Goal: Task Accomplishment & Management: Use online tool/utility

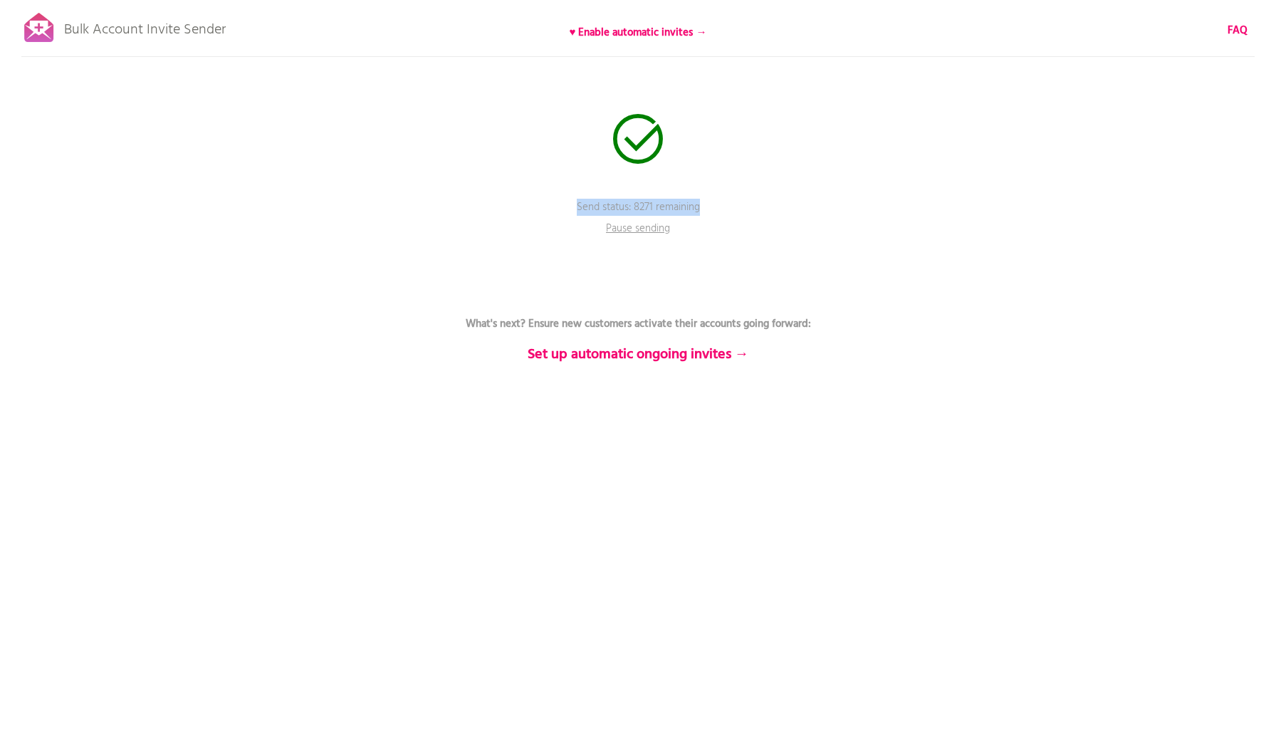
drag, startPoint x: 564, startPoint y: 203, endPoint x: 756, endPoint y: 201, distance: 192.3
click at [756, 201] on p "Send status: 8271 remaining" at bounding box center [638, 217] width 427 height 36
click at [757, 202] on p "Send status: 8271 remaining" at bounding box center [638, 217] width 427 height 36
drag, startPoint x: 697, startPoint y: 232, endPoint x: 598, endPoint y: 197, distance: 104.1
click at [598, 197] on div "Bulk Account Invite Sender ♥ Enable automatic invites → FAQ Send status: 8271 r…" at bounding box center [638, 249] width 1276 height 499
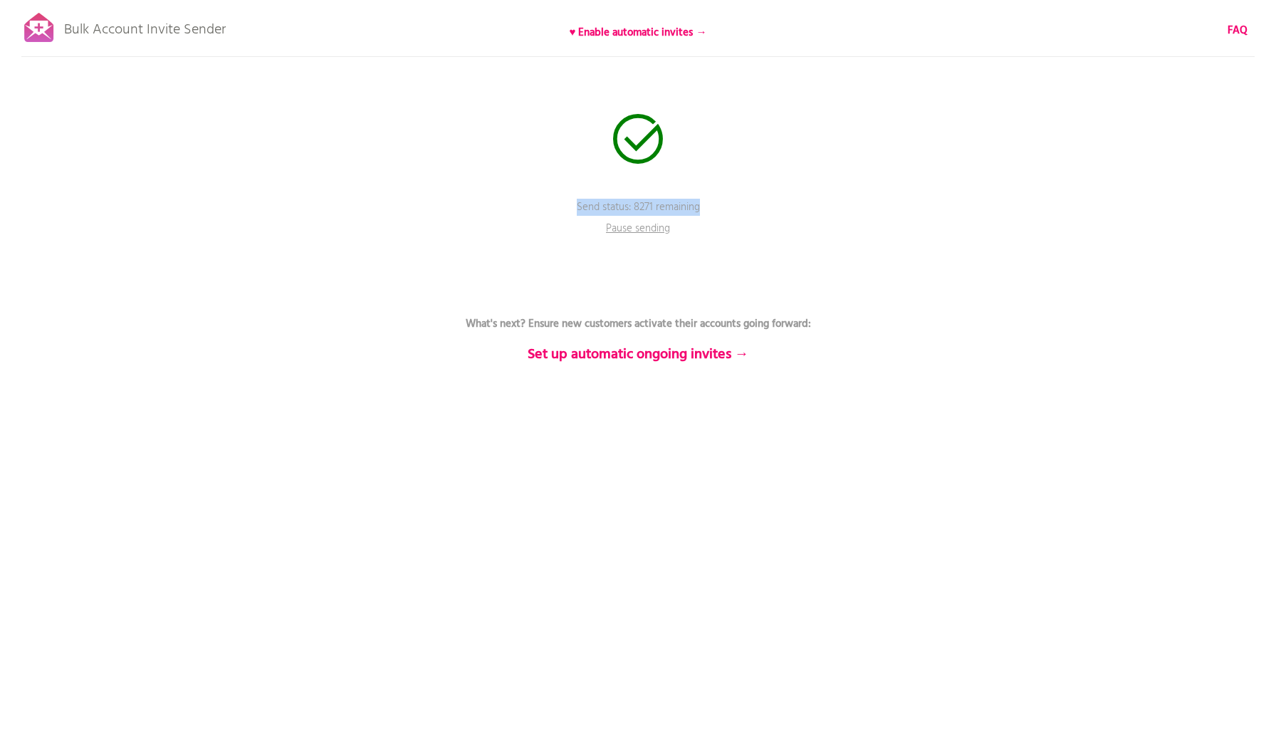
click at [578, 208] on p "Send status: 8271 remaining" at bounding box center [638, 217] width 427 height 36
drag, startPoint x: 578, startPoint y: 208, endPoint x: 707, endPoint y: 217, distance: 129.2
click at [707, 217] on p "Send status: 8271 remaining" at bounding box center [638, 217] width 427 height 36
click at [708, 205] on p "Send status: 8271 remaining" at bounding box center [638, 217] width 427 height 36
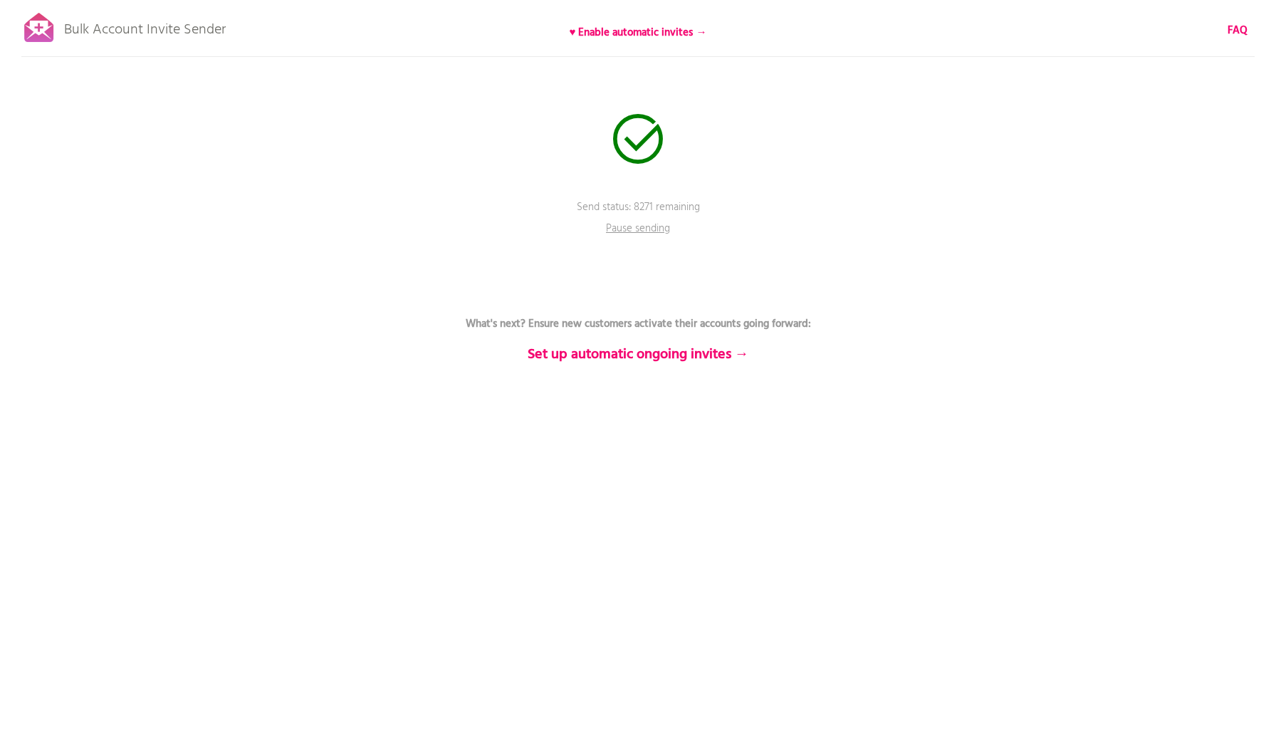
click at [500, 193] on div "Bulk Account Invite Sender ♥ Enable automatic invites → FAQ Send status: 8271 r…" at bounding box center [638, 249] width 1276 height 499
drag, startPoint x: 527, startPoint y: 122, endPoint x: 786, endPoint y: 291, distance: 308.8
click at [786, 291] on div "Bulk Account Invite Sender ♥ Enable automatic invites → FAQ Send status: 8271 r…" at bounding box center [638, 249] width 1276 height 499
click at [786, 291] on p "What's next? Ensure new customers activate their accounts going forward: Set up…" at bounding box center [638, 323] width 427 height 77
